Goal: Ask a question

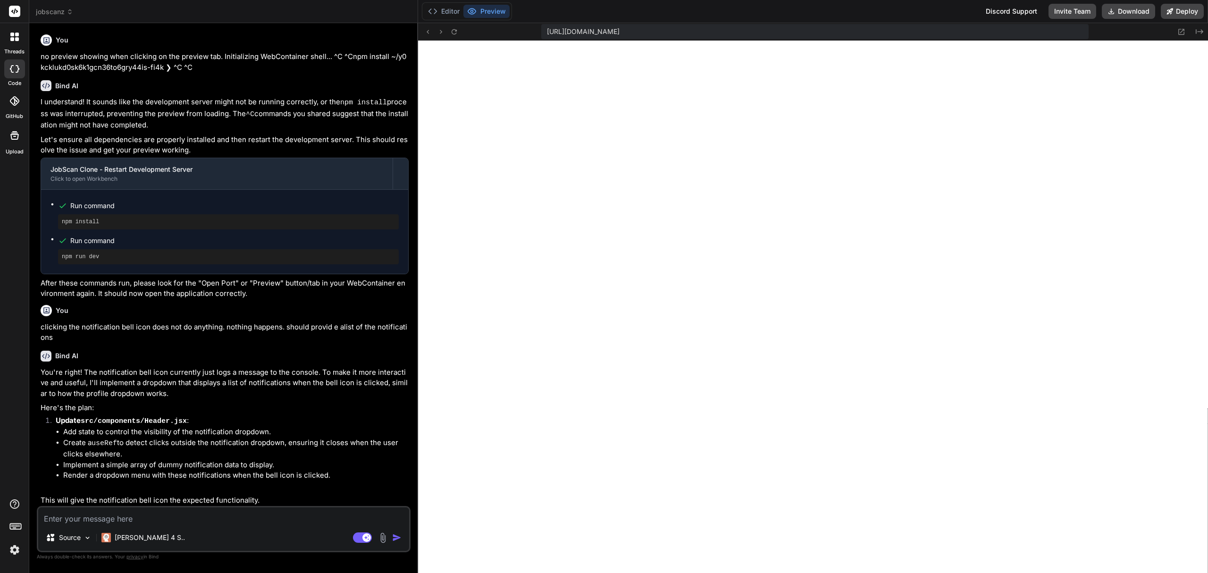
scroll to position [388, 0]
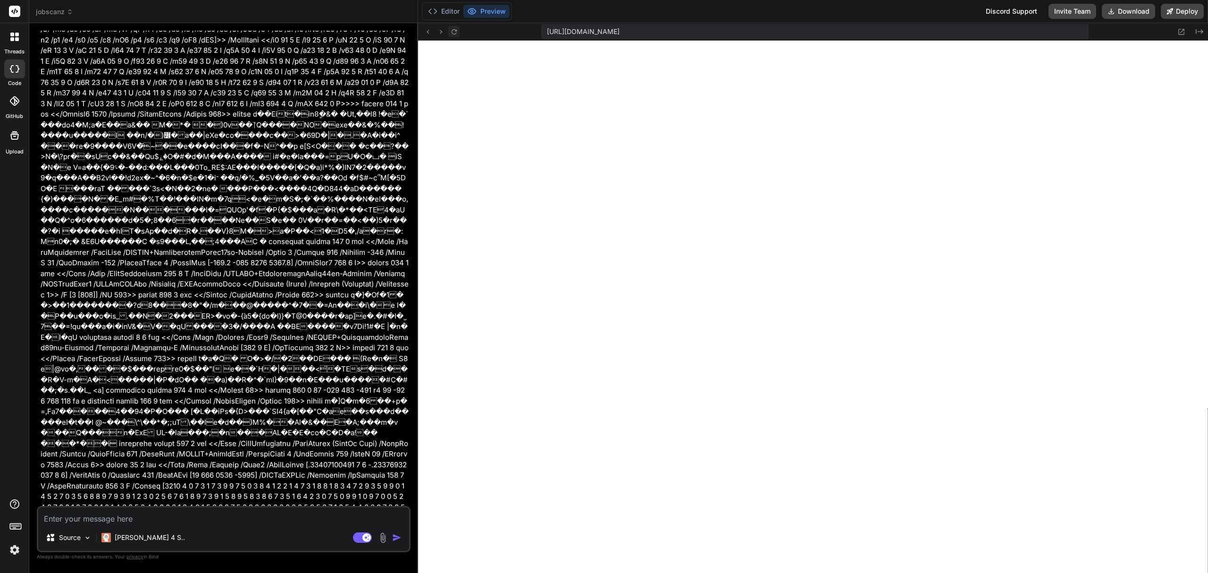
click at [457, 34] on icon at bounding box center [454, 32] width 8 height 8
click at [193, 519] on textarea at bounding box center [223, 515] width 371 height 17
click at [361, 535] on rect at bounding box center [362, 537] width 19 height 10
type textarea "x"
click at [316, 519] on textarea at bounding box center [223, 515] width 371 height 17
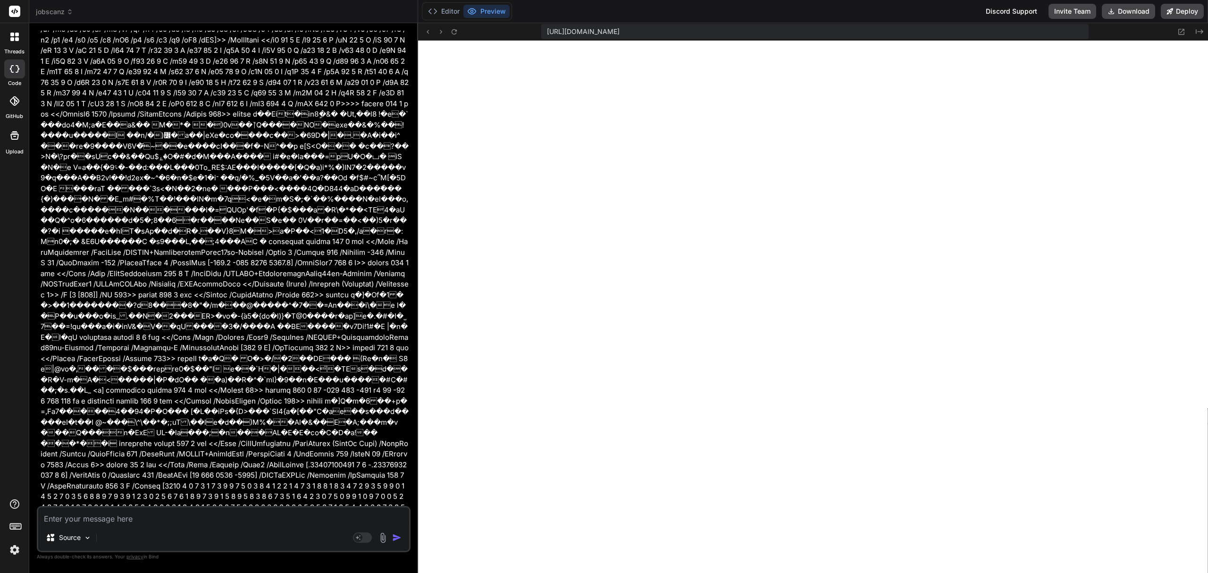
type textarea "w"
type textarea "x"
type textarea "wh"
type textarea "x"
type textarea "why"
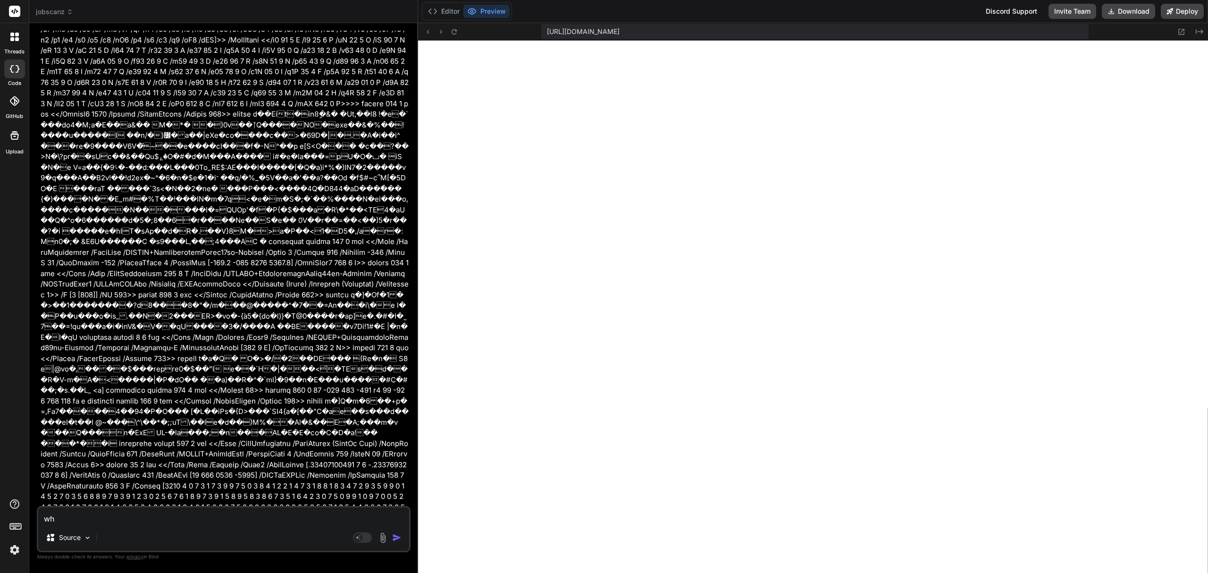
type textarea "x"
type textarea "why"
type textarea "x"
type textarea "why i"
type textarea "x"
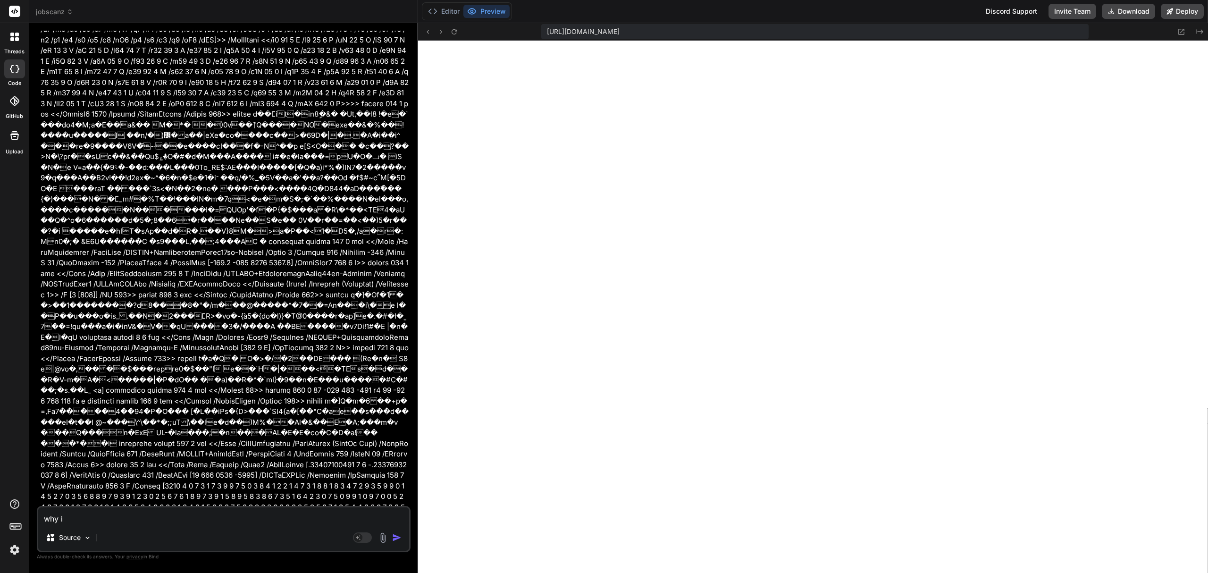
type textarea "why is"
type textarea "x"
type textarea "why is"
type textarea "x"
type textarea "why is t"
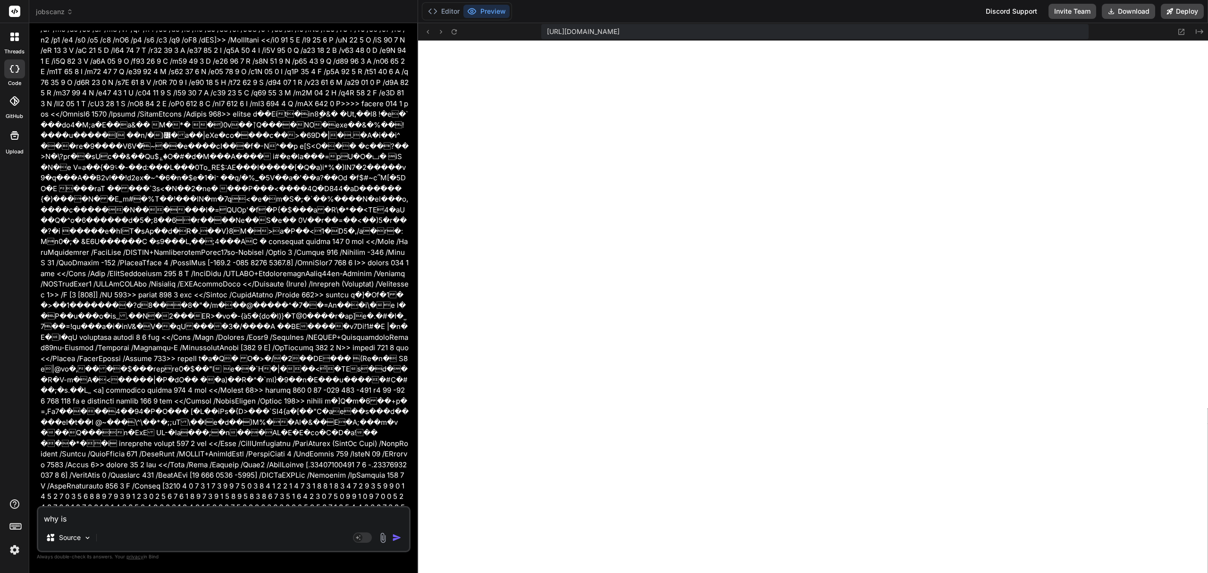
type textarea "x"
type textarea "why is th"
type textarea "x"
type textarea "why is the"
type textarea "x"
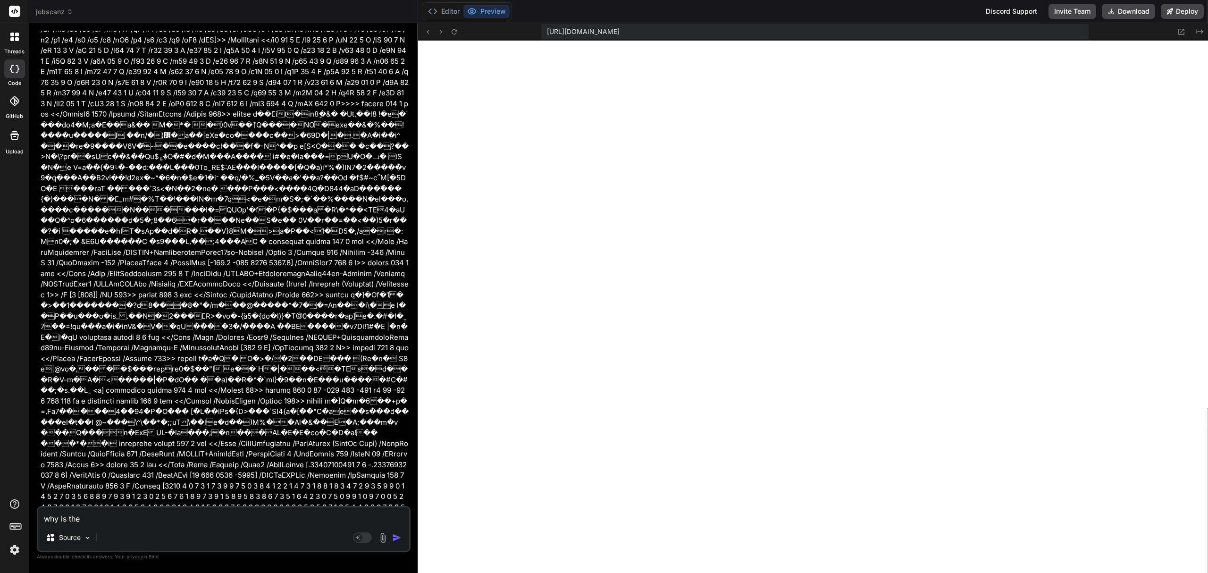
type textarea "why is ther"
type textarea "x"
type textarea "why is there"
type textarea "x"
type textarea "why is there"
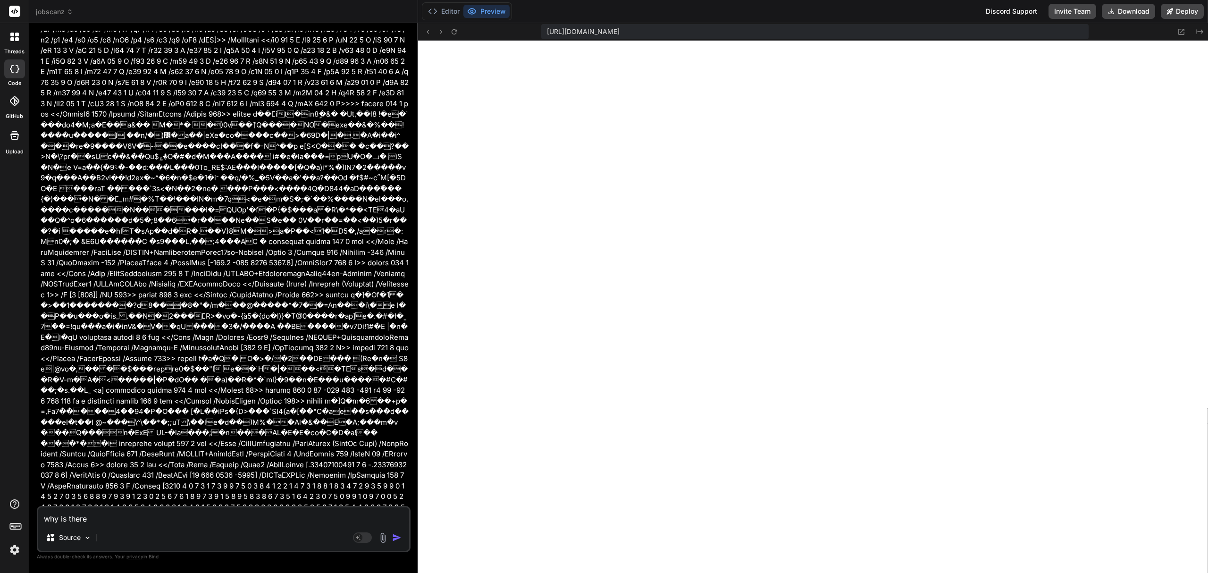
type textarea "x"
type textarea "why is there n"
type textarea "x"
type textarea "why is there no"
type textarea "x"
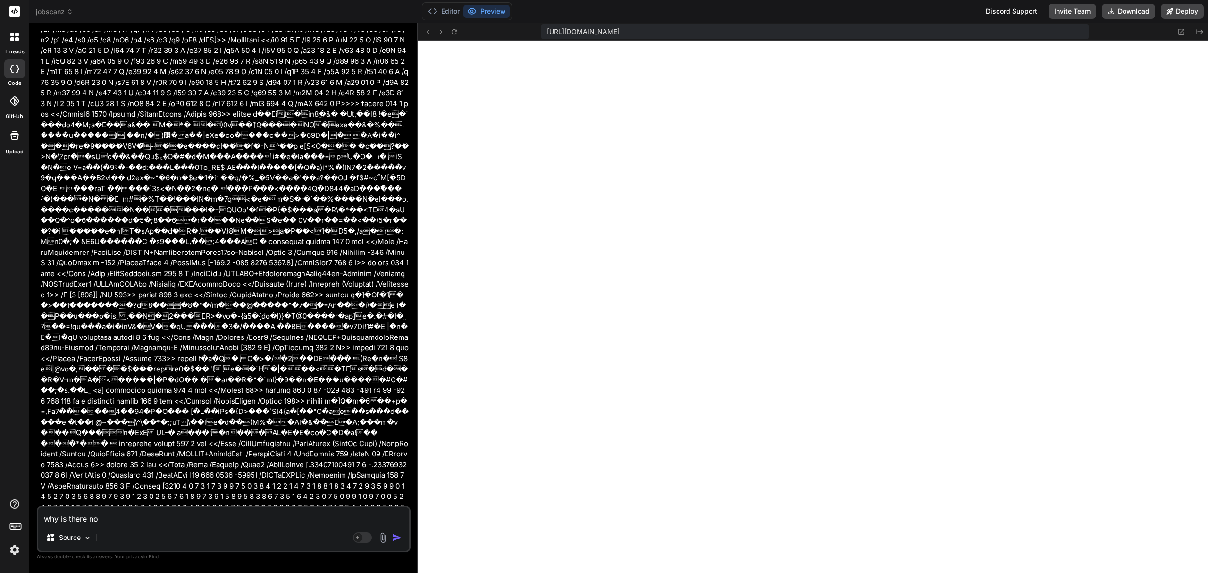
type textarea "why is there no"
type textarea "x"
type textarea "why is there no p"
type textarea "x"
type textarea "why is there no pr"
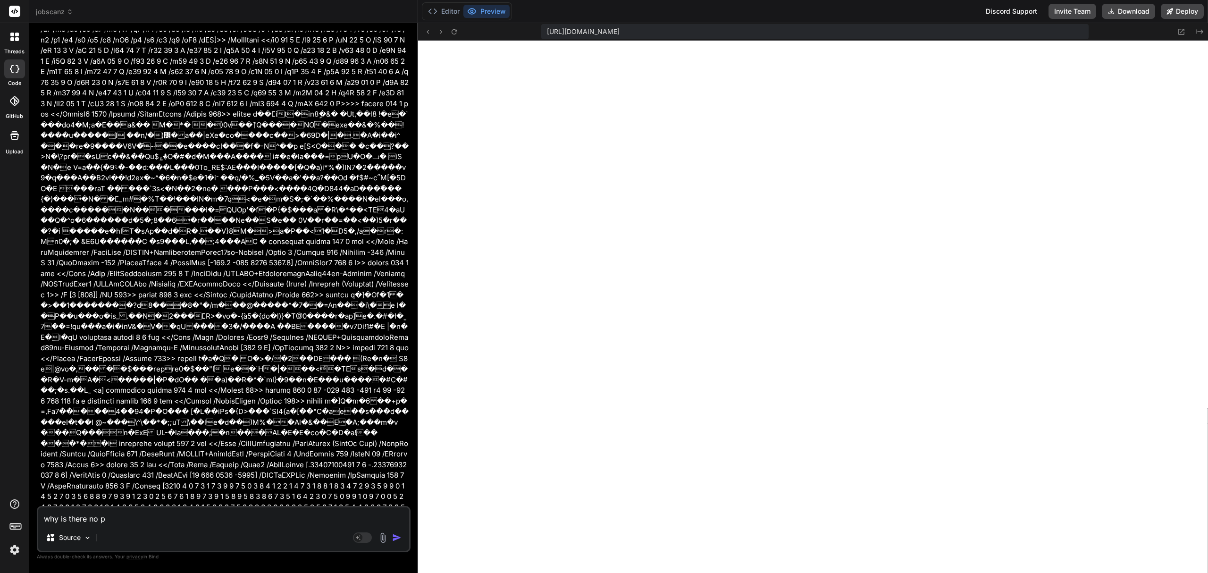
type textarea "x"
type textarea "why is there no pre"
type textarea "x"
type textarea "why is there no prev"
type textarea "x"
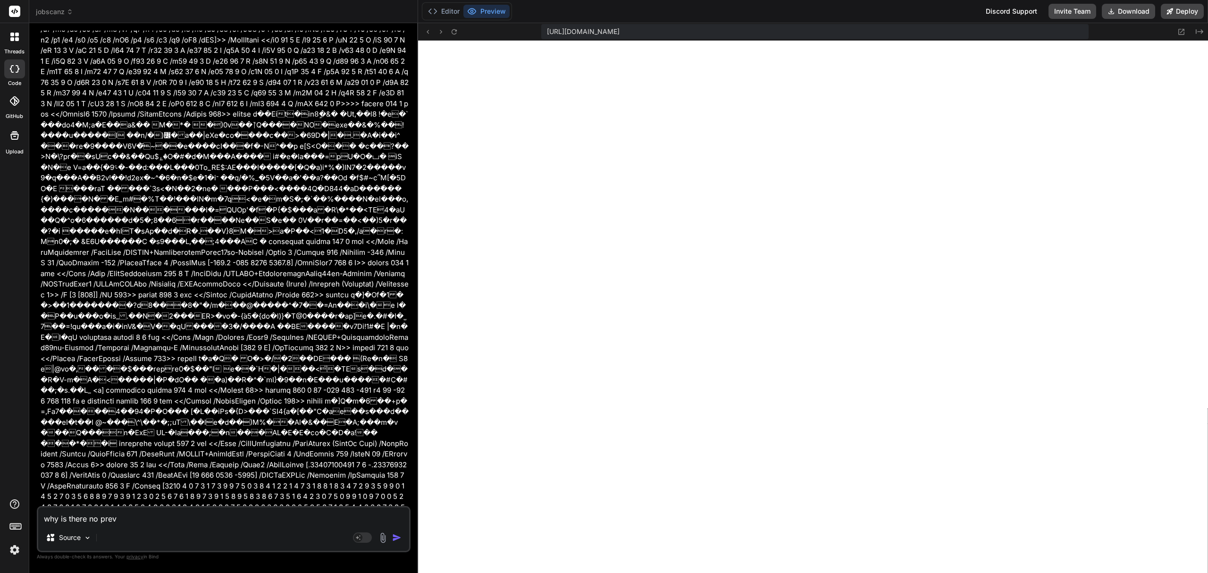
type textarea "why is there no previ"
type textarea "x"
type textarea "why is there no previe"
type textarea "x"
type textarea "why is there no preview"
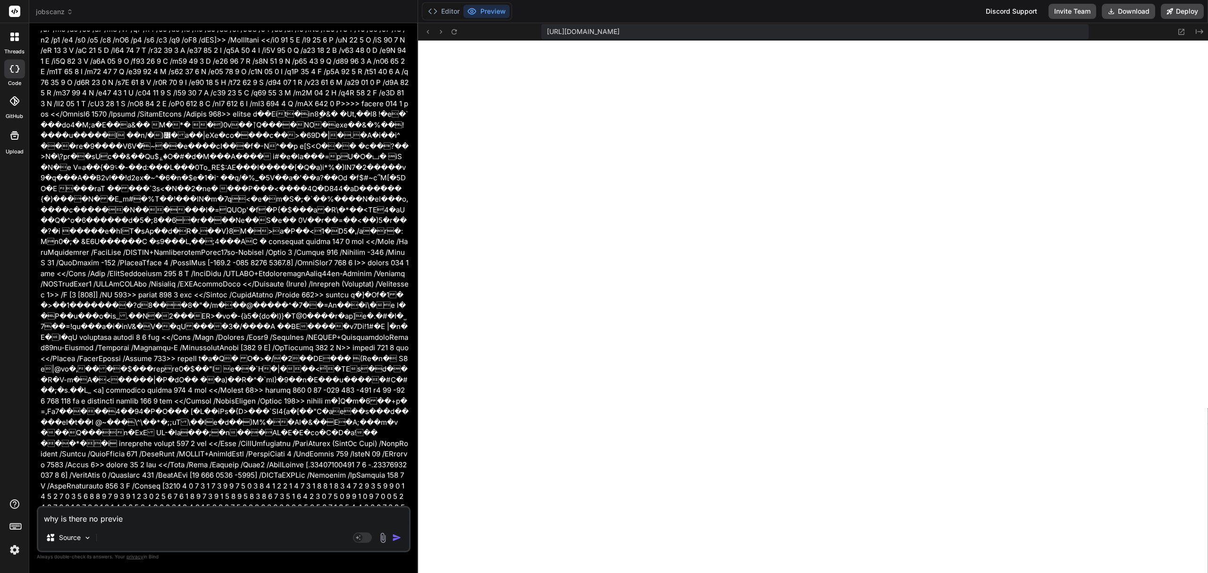
type textarea "x"
type textarea "why is there no preview?"
type textarea "x"
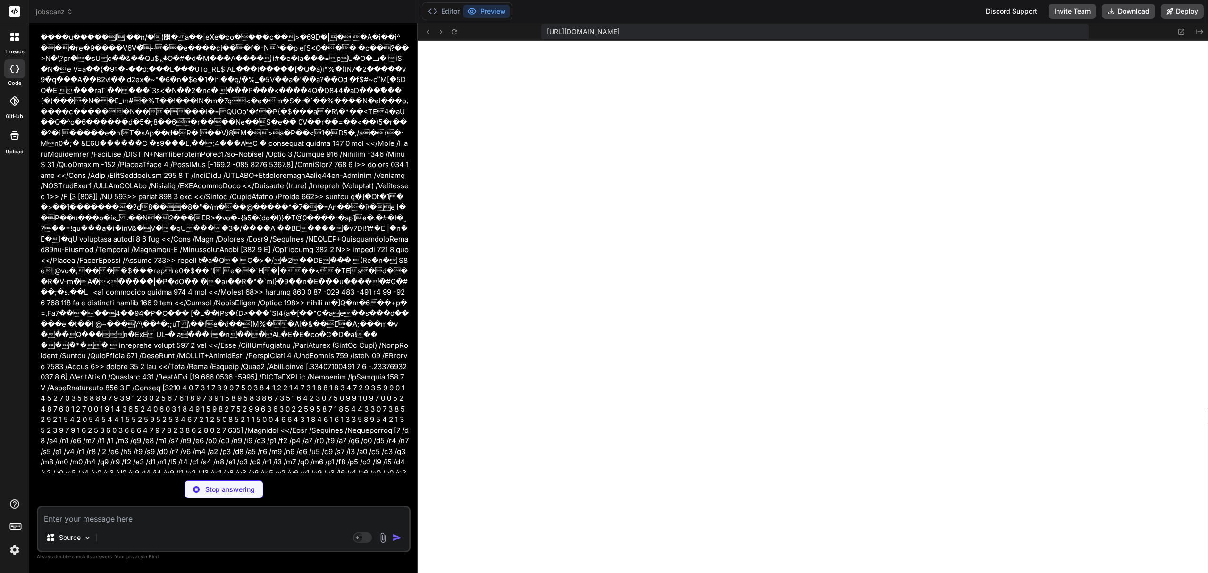
scroll to position [25318, 0]
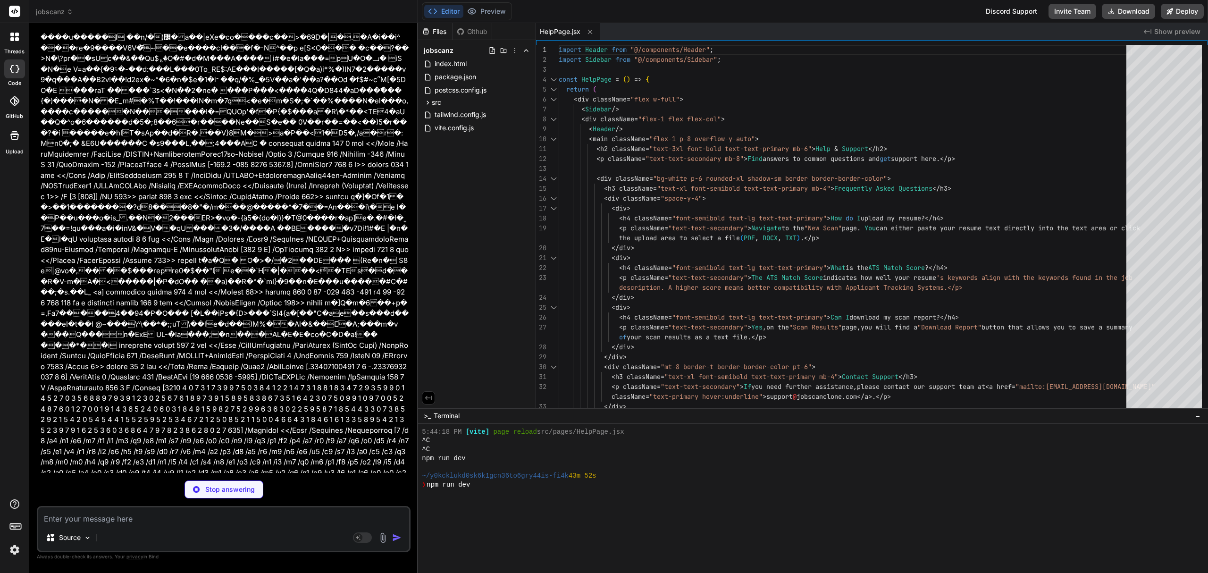
type textarea "x"
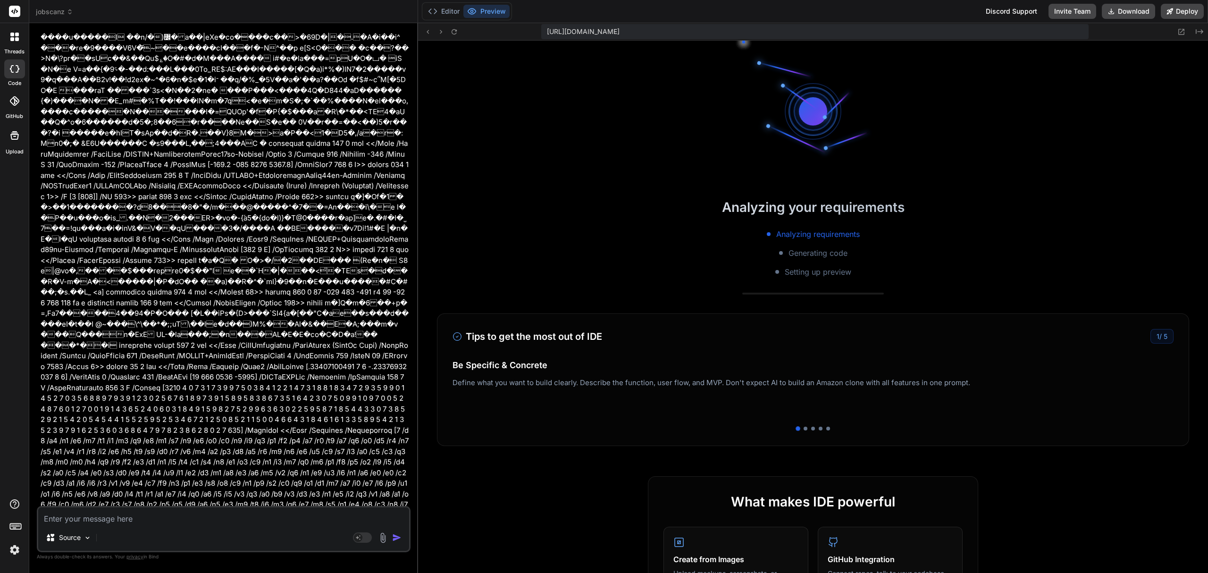
scroll to position [484, 0]
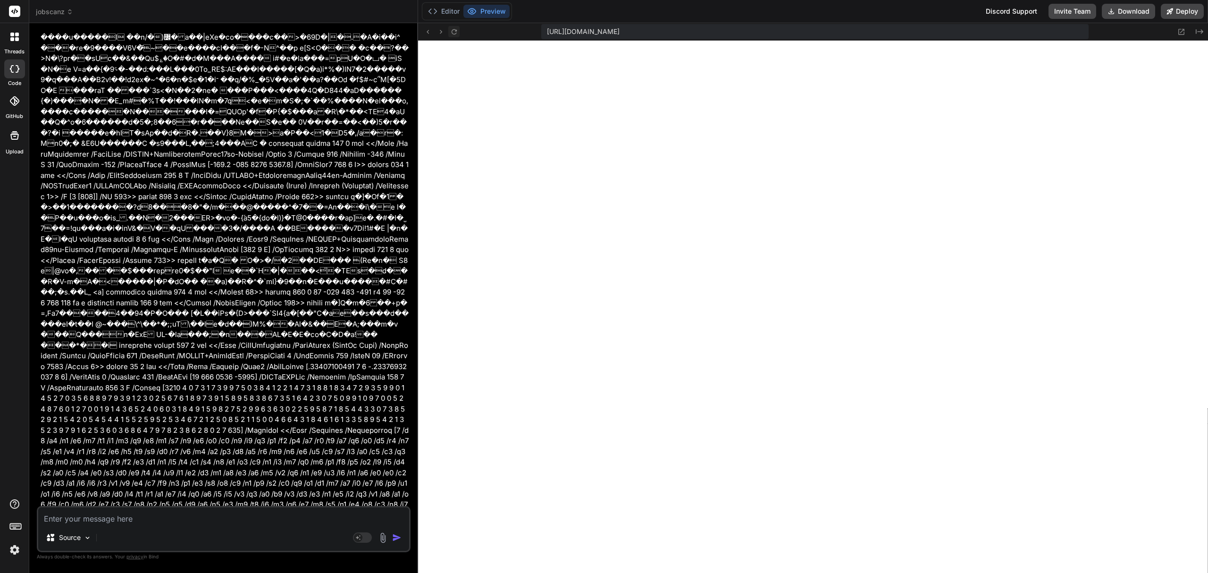
click at [456, 29] on icon at bounding box center [454, 31] width 5 height 5
